Goal: Task Accomplishment & Management: Use online tool/utility

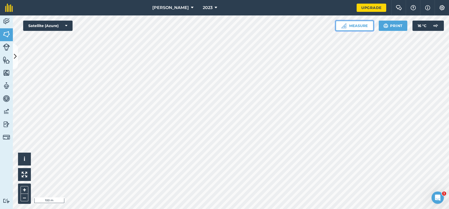
click at [353, 27] on button "Measure" at bounding box center [354, 26] width 38 height 10
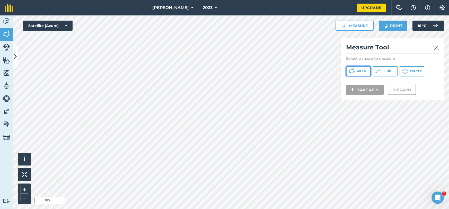
click at [364, 73] on span "Area" at bounding box center [361, 71] width 9 height 4
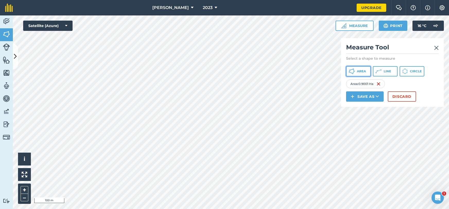
click at [358, 73] on span "Area" at bounding box center [361, 71] width 9 height 4
click at [361, 71] on span "Area" at bounding box center [361, 71] width 9 height 4
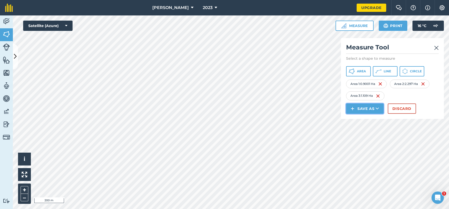
click at [367, 109] on button "Save as" at bounding box center [365, 108] width 38 height 10
click at [365, 145] on link "Note" at bounding box center [365, 143] width 36 height 11
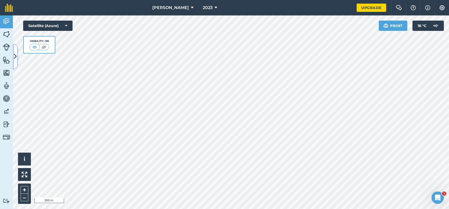
click at [14, 61] on button at bounding box center [15, 57] width 5 height 26
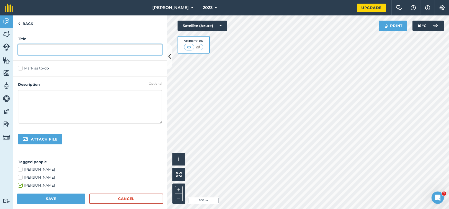
click at [27, 49] on input "text" at bounding box center [90, 49] width 144 height 11
type input "bara3"
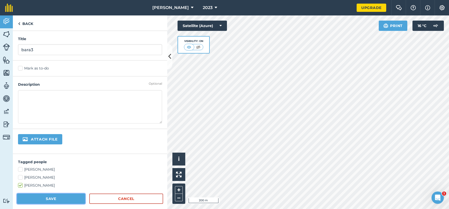
click at [41, 197] on button "Save" at bounding box center [51, 198] width 68 height 10
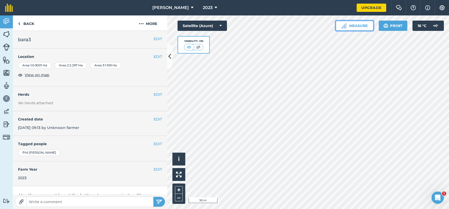
click at [355, 26] on button "Measure" at bounding box center [354, 26] width 38 height 10
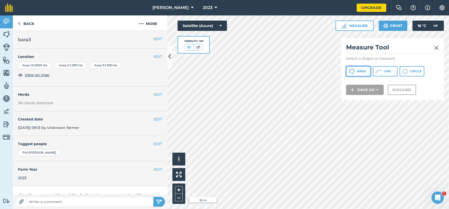
click at [355, 69] on button "Area" at bounding box center [358, 71] width 25 height 10
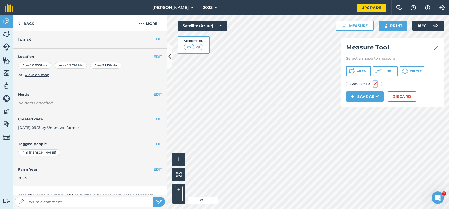
click at [376, 83] on img at bounding box center [375, 84] width 4 height 6
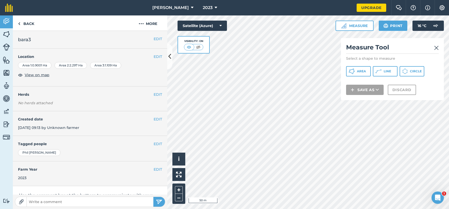
click at [435, 48] on img at bounding box center [436, 48] width 5 height 6
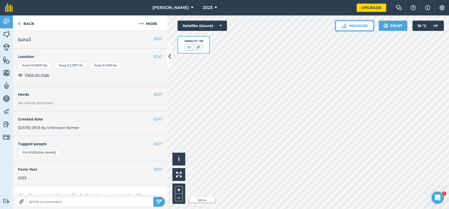
click at [357, 28] on button "Measure" at bounding box center [354, 26] width 38 height 10
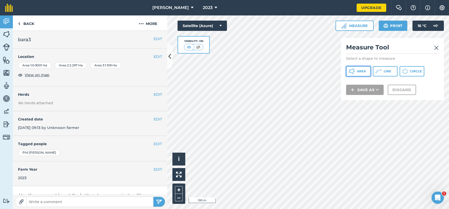
click at [353, 72] on icon at bounding box center [353, 73] width 1 height 2
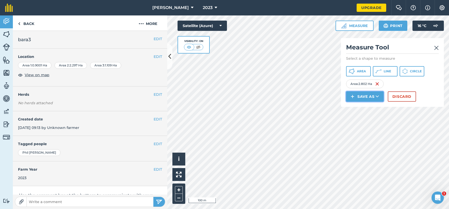
click at [359, 97] on button "Save as" at bounding box center [365, 96] width 38 height 10
click at [369, 130] on link "Note" at bounding box center [365, 131] width 36 height 11
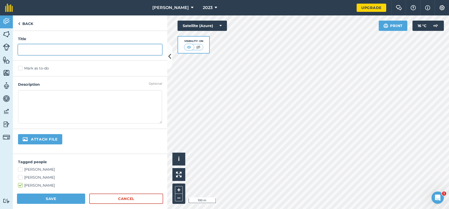
click at [50, 50] on input "text" at bounding box center [90, 49] width 144 height 11
type input "mid 1"
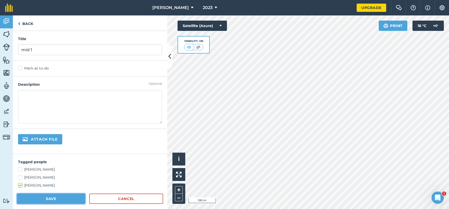
click at [45, 198] on button "Save" at bounding box center [51, 198] width 68 height 10
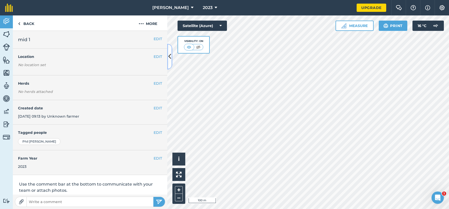
click at [169, 62] on button at bounding box center [169, 57] width 5 height 26
